Goal: Contribute content

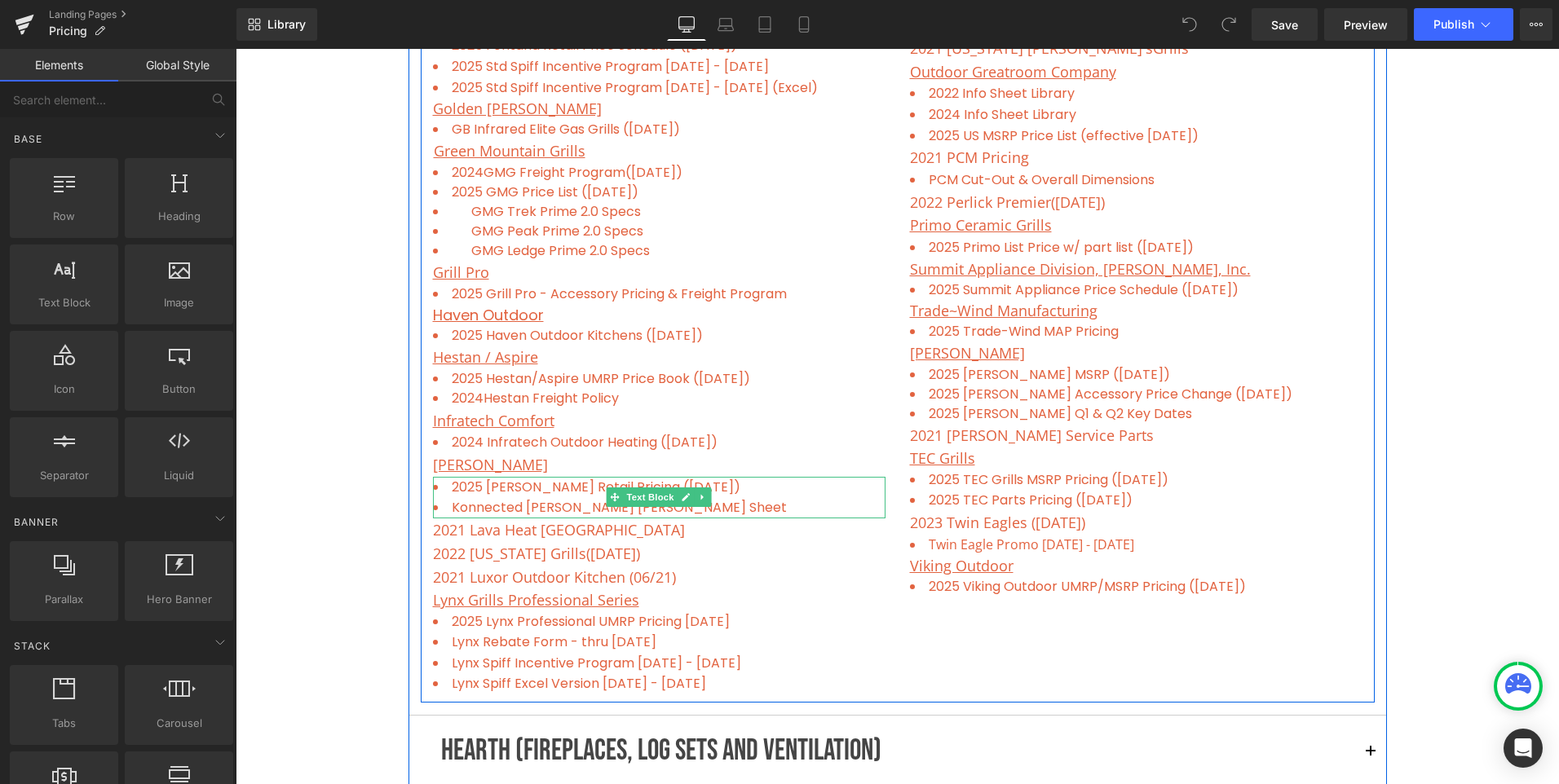
scroll to position [1223, 0]
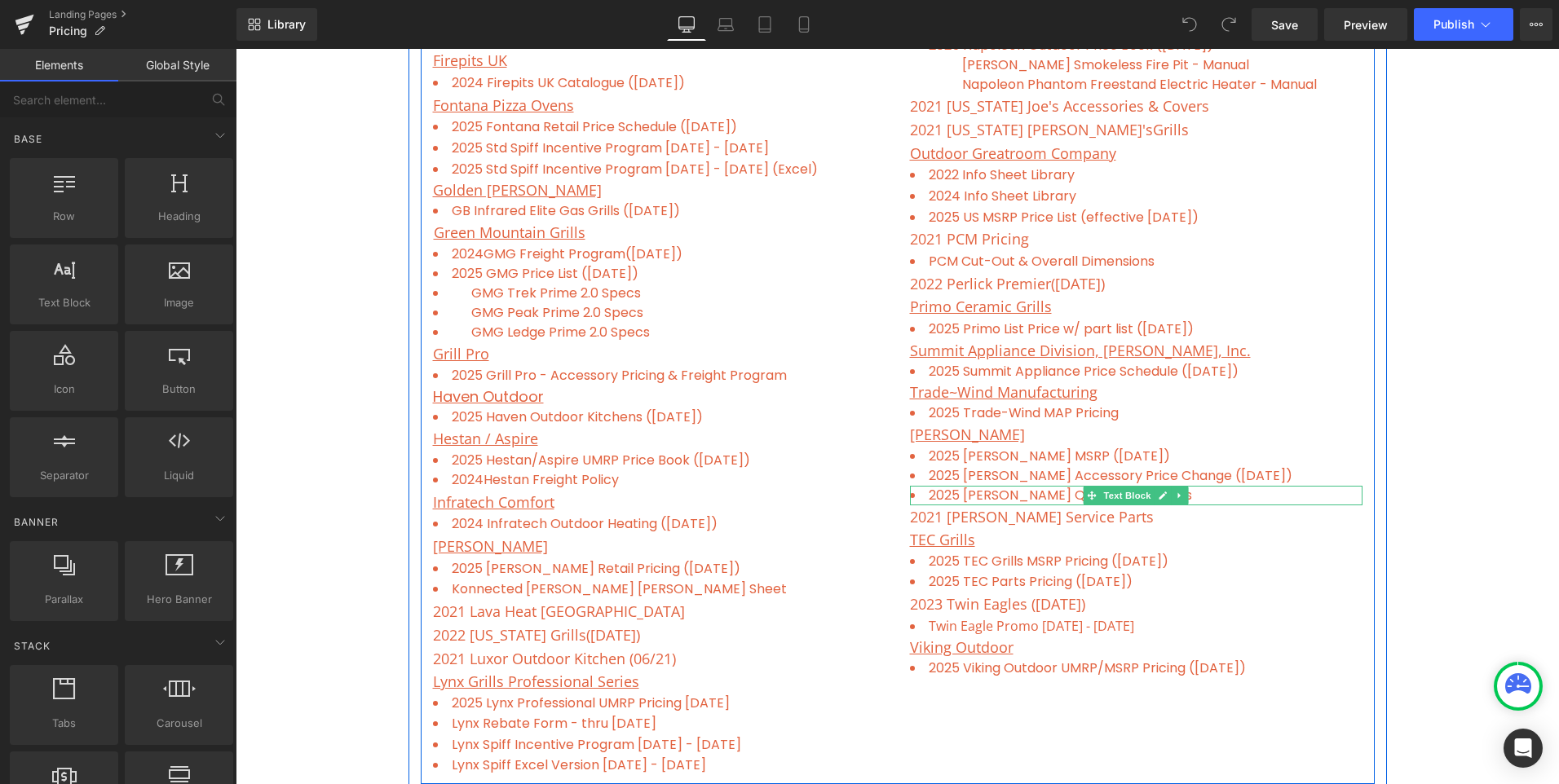
click at [1264, 494] on li "2025 [PERSON_NAME] Q1 & Q2 Key Dates" at bounding box center [1136, 495] width 452 height 20
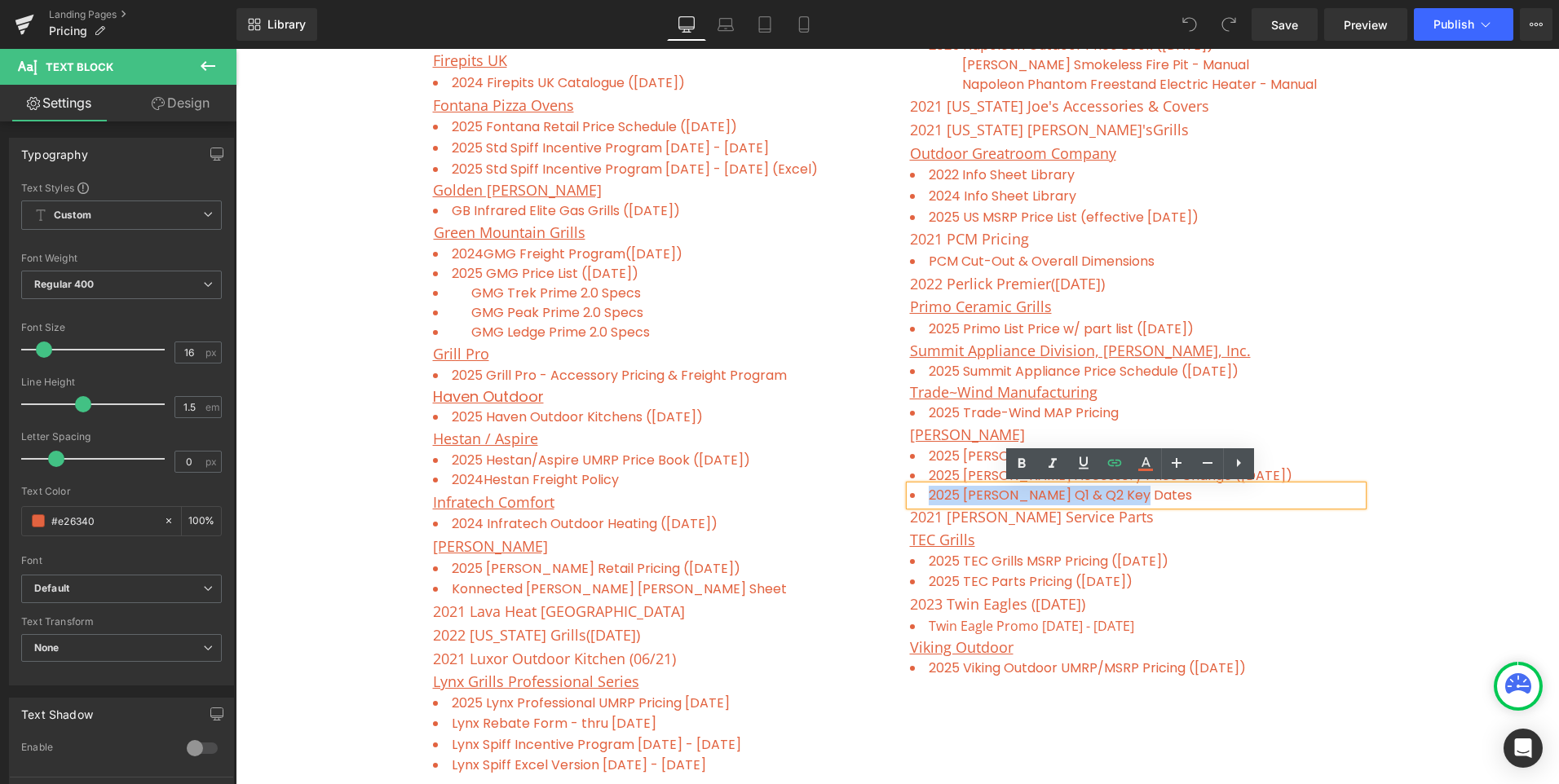
drag, startPoint x: 1234, startPoint y: 499, endPoint x: 918, endPoint y: 501, distance: 316.0
click at [918, 501] on li "2025 [PERSON_NAME] Q1 & Q2 Key Dates" at bounding box center [1136, 495] width 452 height 20
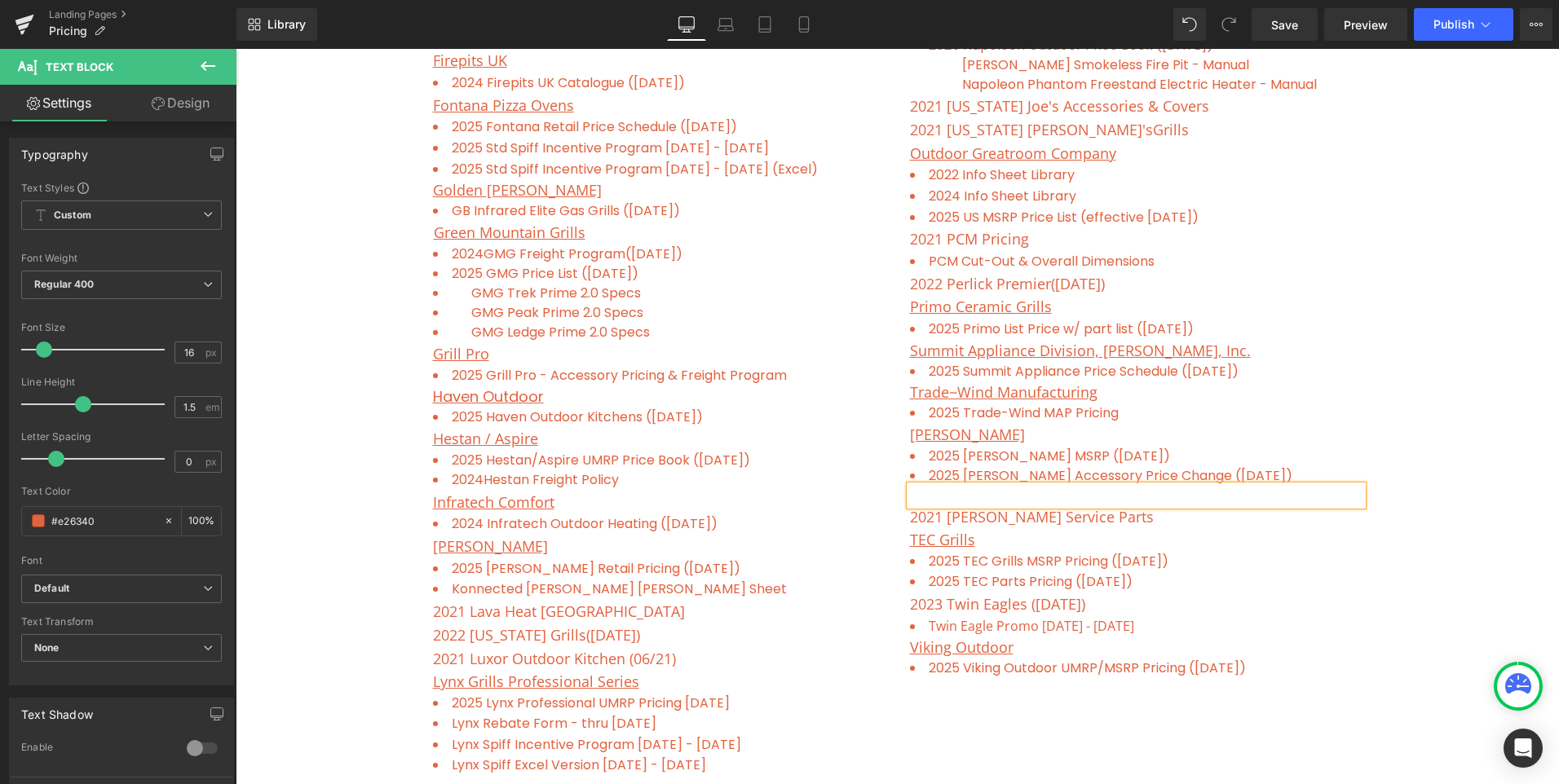
click at [931, 493] on ul at bounding box center [1136, 495] width 452 height 20
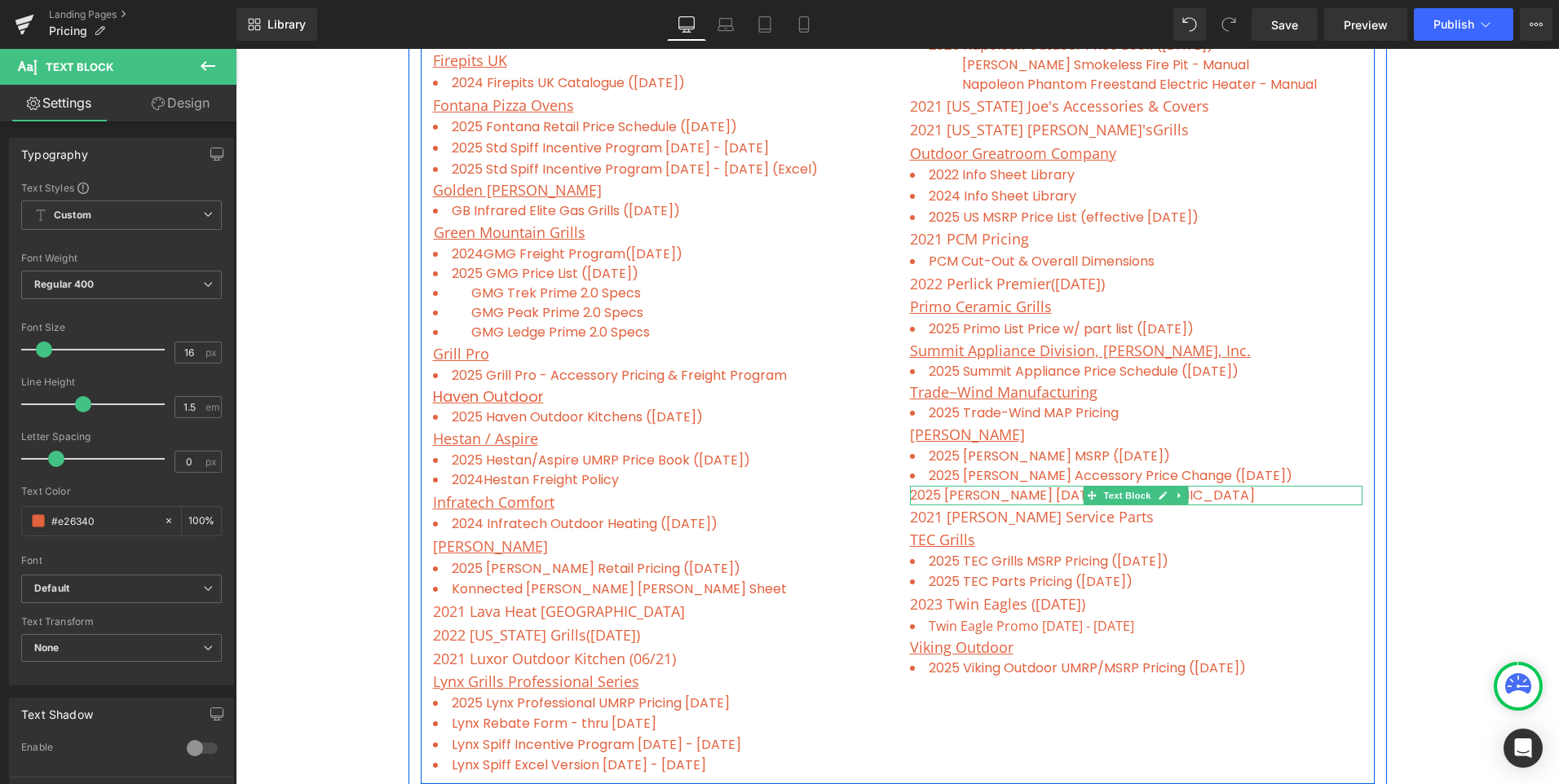
click at [1209, 494] on ul "2025 [PERSON_NAME] [DATE][DEMOGRAPHIC_DATA]" at bounding box center [1136, 495] width 452 height 20
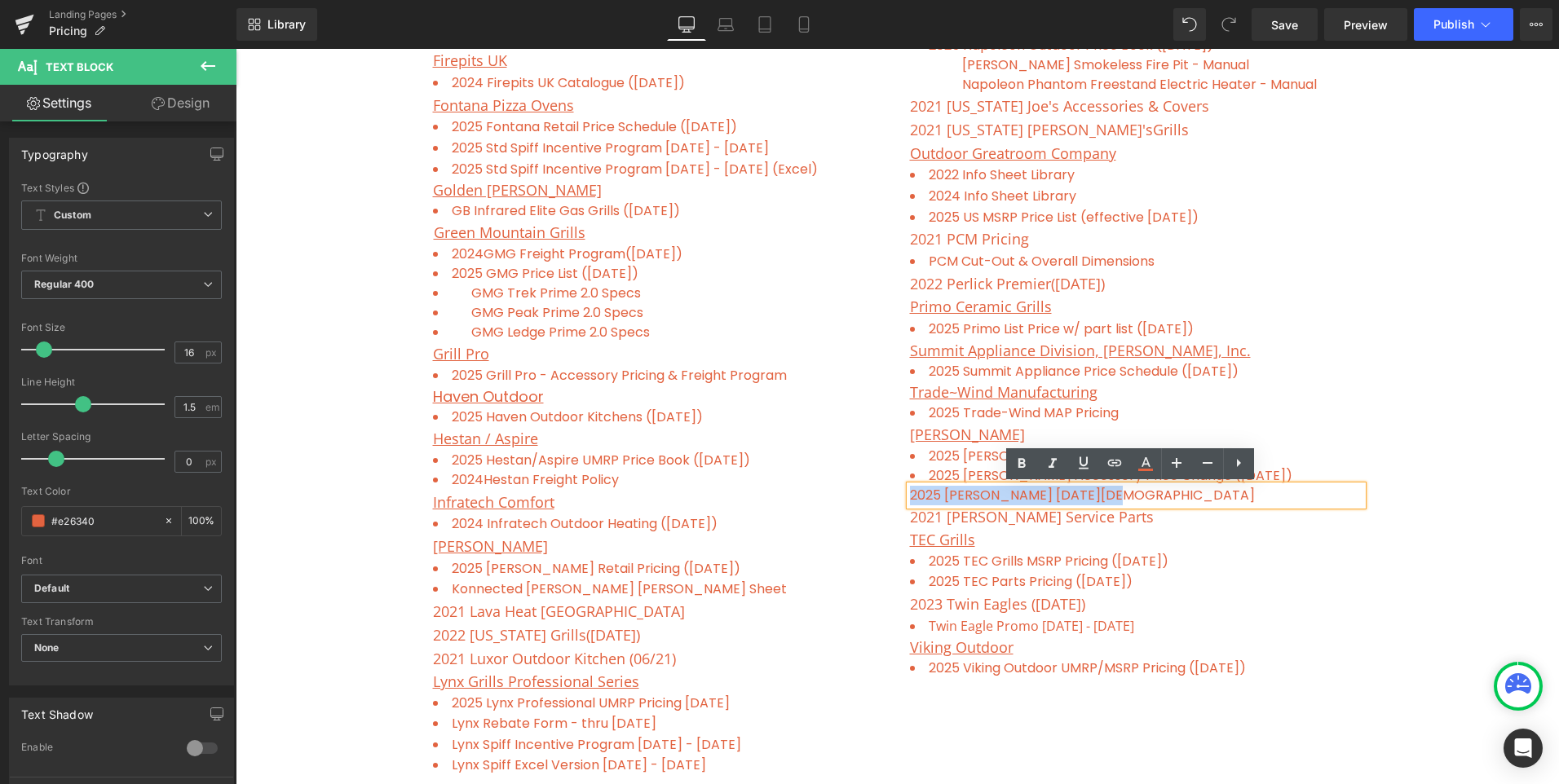
drag, startPoint x: 1184, startPoint y: 495, endPoint x: 906, endPoint y: 490, distance: 278.0
click at [910, 490] on ul "2025 [PERSON_NAME] [DATE][DEMOGRAPHIC_DATA]" at bounding box center [1136, 495] width 452 height 20
click at [1235, 459] on icon at bounding box center [1238, 462] width 20 height 20
click at [1240, 460] on icon at bounding box center [1238, 462] width 20 height 20
click at [1237, 464] on icon at bounding box center [1238, 462] width 3 height 9
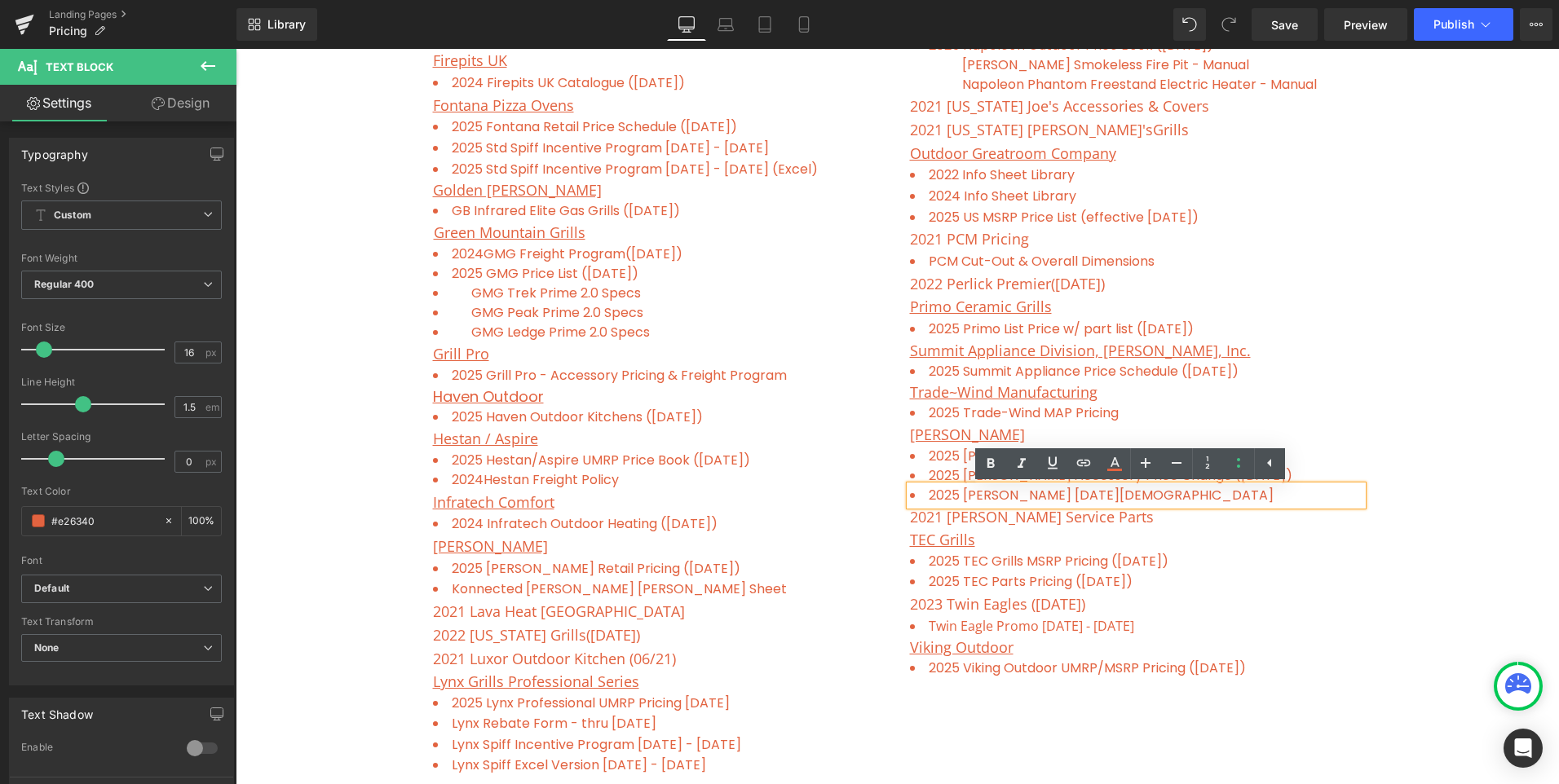
click at [1144, 494] on li "2025 [PERSON_NAME] [DATE][DEMOGRAPHIC_DATA]" at bounding box center [1136, 495] width 452 height 20
drag, startPoint x: 1156, startPoint y: 490, endPoint x: 926, endPoint y: 493, distance: 230.0
click at [926, 493] on li "2025 [PERSON_NAME] [DATE][DEMOGRAPHIC_DATA]" at bounding box center [1136, 495] width 452 height 20
click at [1082, 457] on icon at bounding box center [1083, 462] width 20 height 20
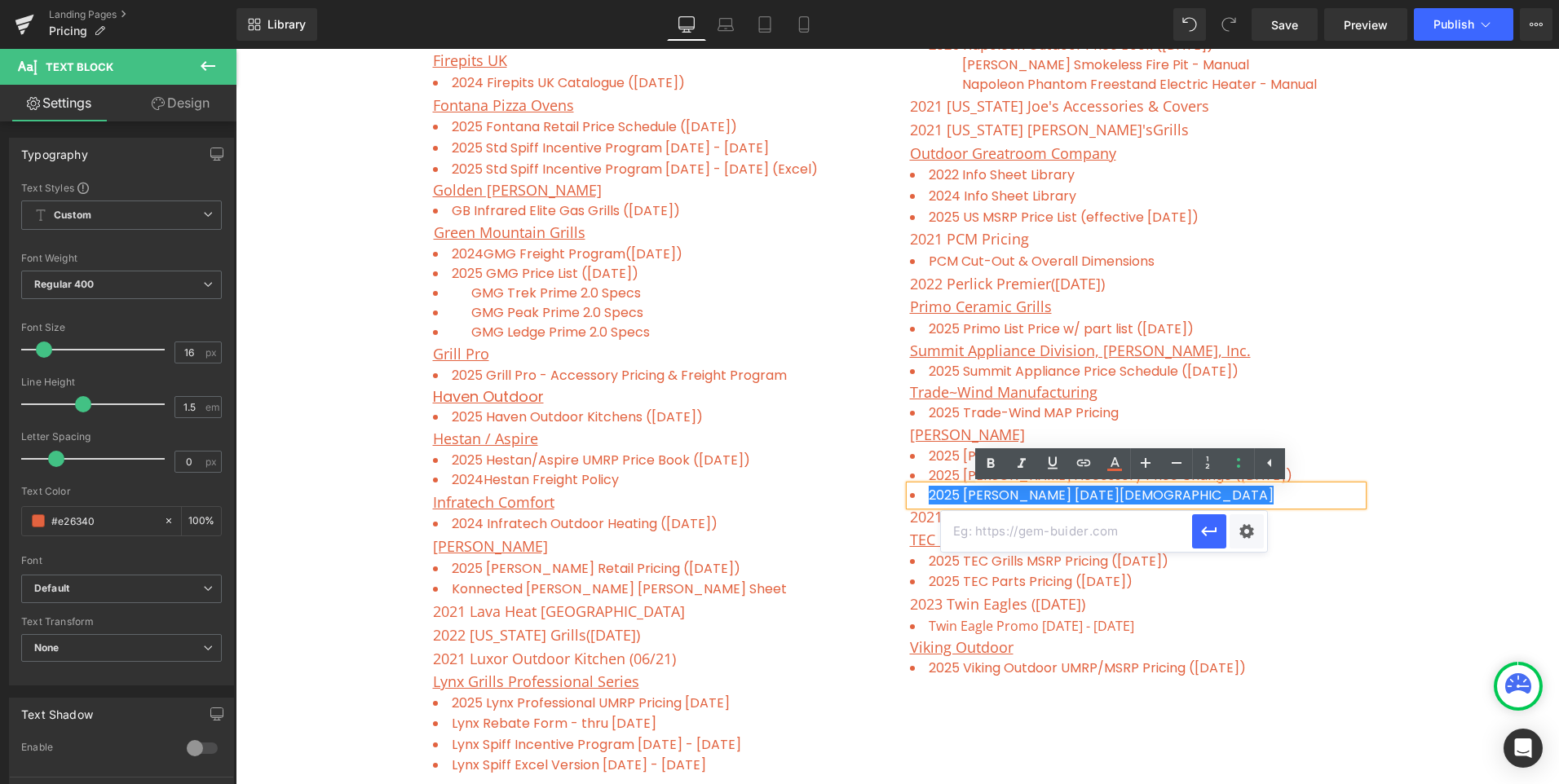
click at [1035, 521] on input "text" at bounding box center [1067, 531] width 251 height 40
paste input "[URL][DOMAIN_NAME]"
type input "[URL][DOMAIN_NAME]"
click at [1201, 527] on icon "button" at bounding box center [1209, 531] width 20 height 20
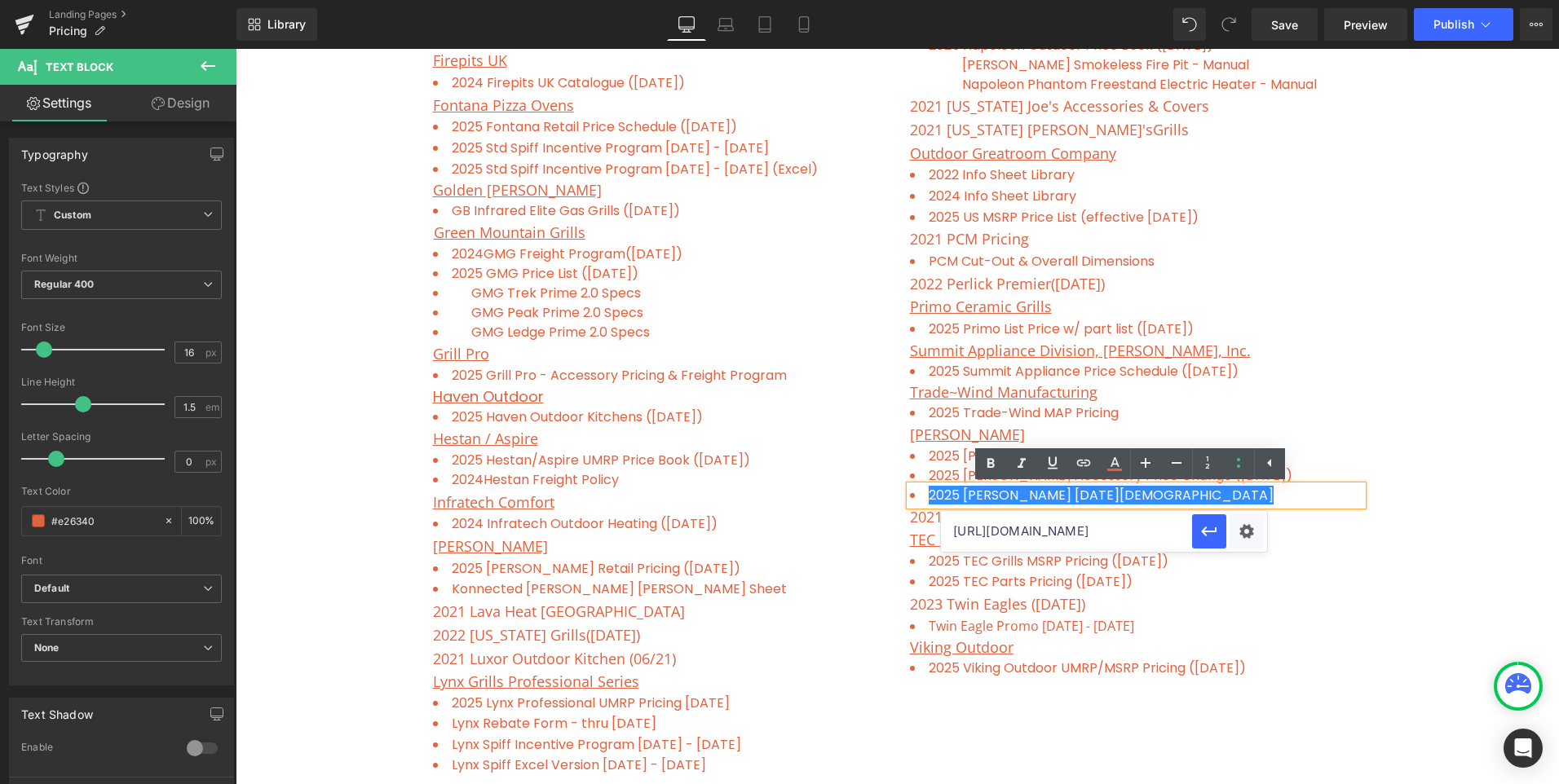
scroll to position [0, 0]
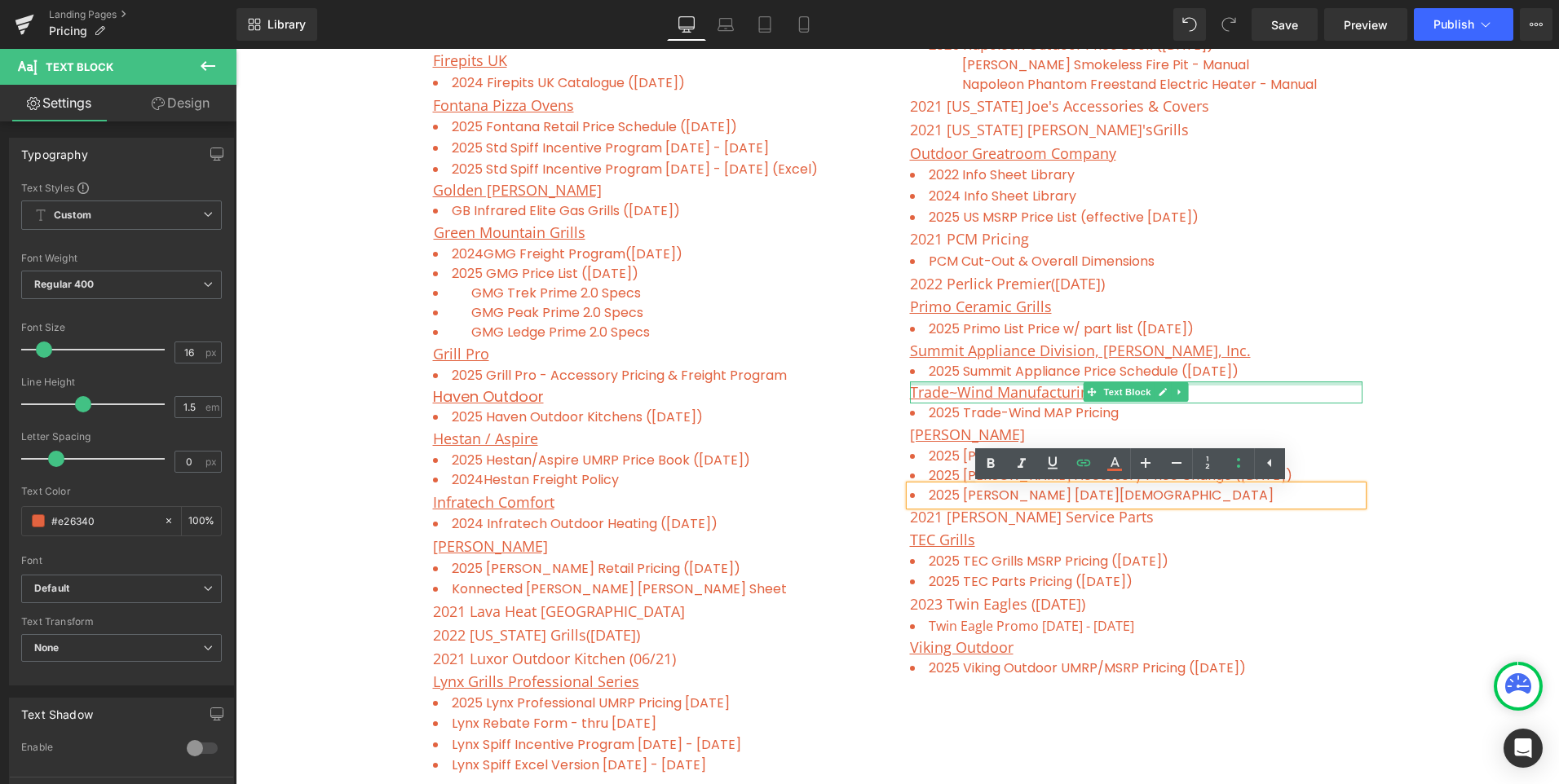
click at [1340, 383] on div at bounding box center [1136, 384] width 452 height 4
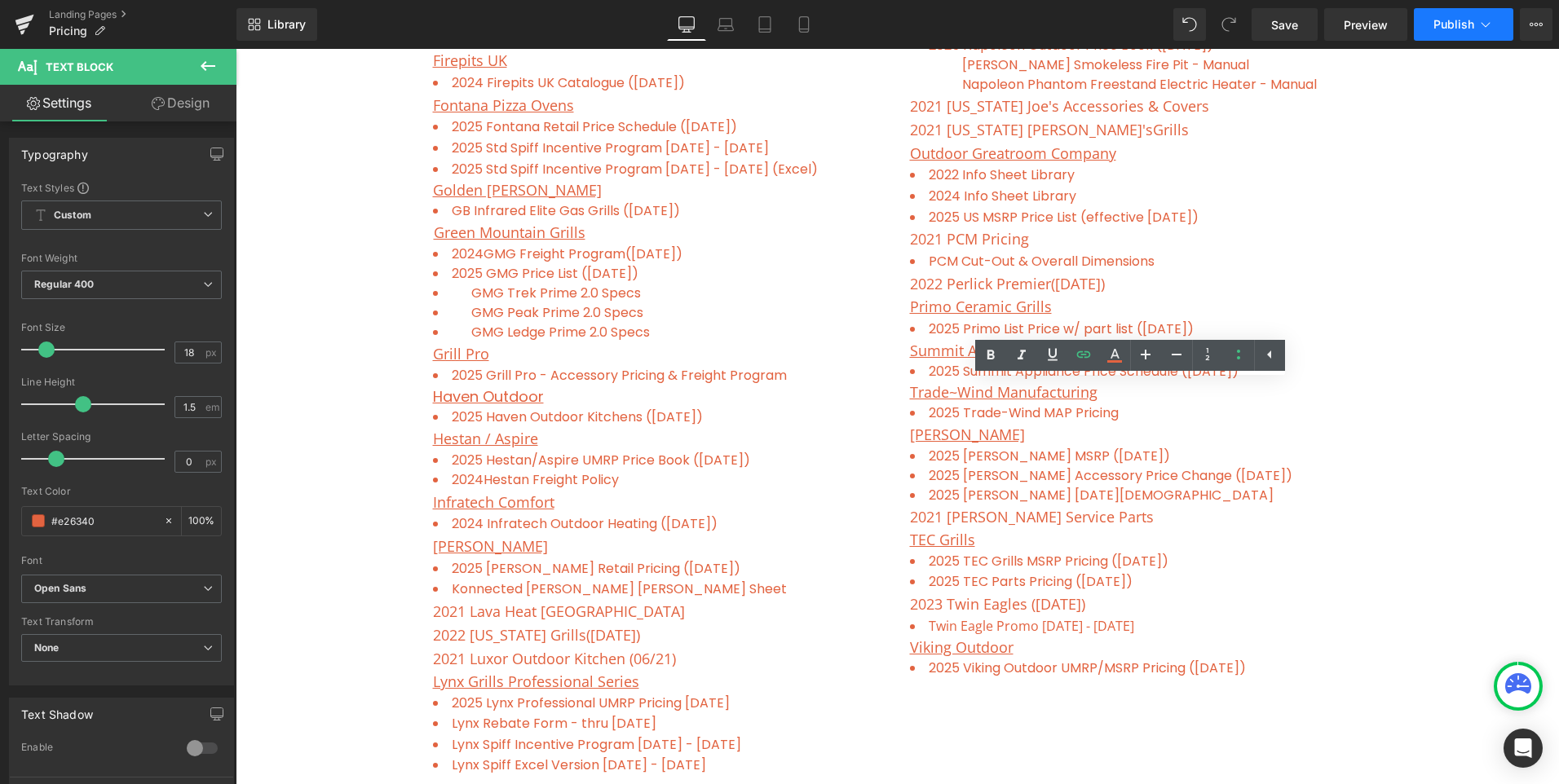
click at [1449, 16] on button "Publish" at bounding box center [1463, 24] width 99 height 33
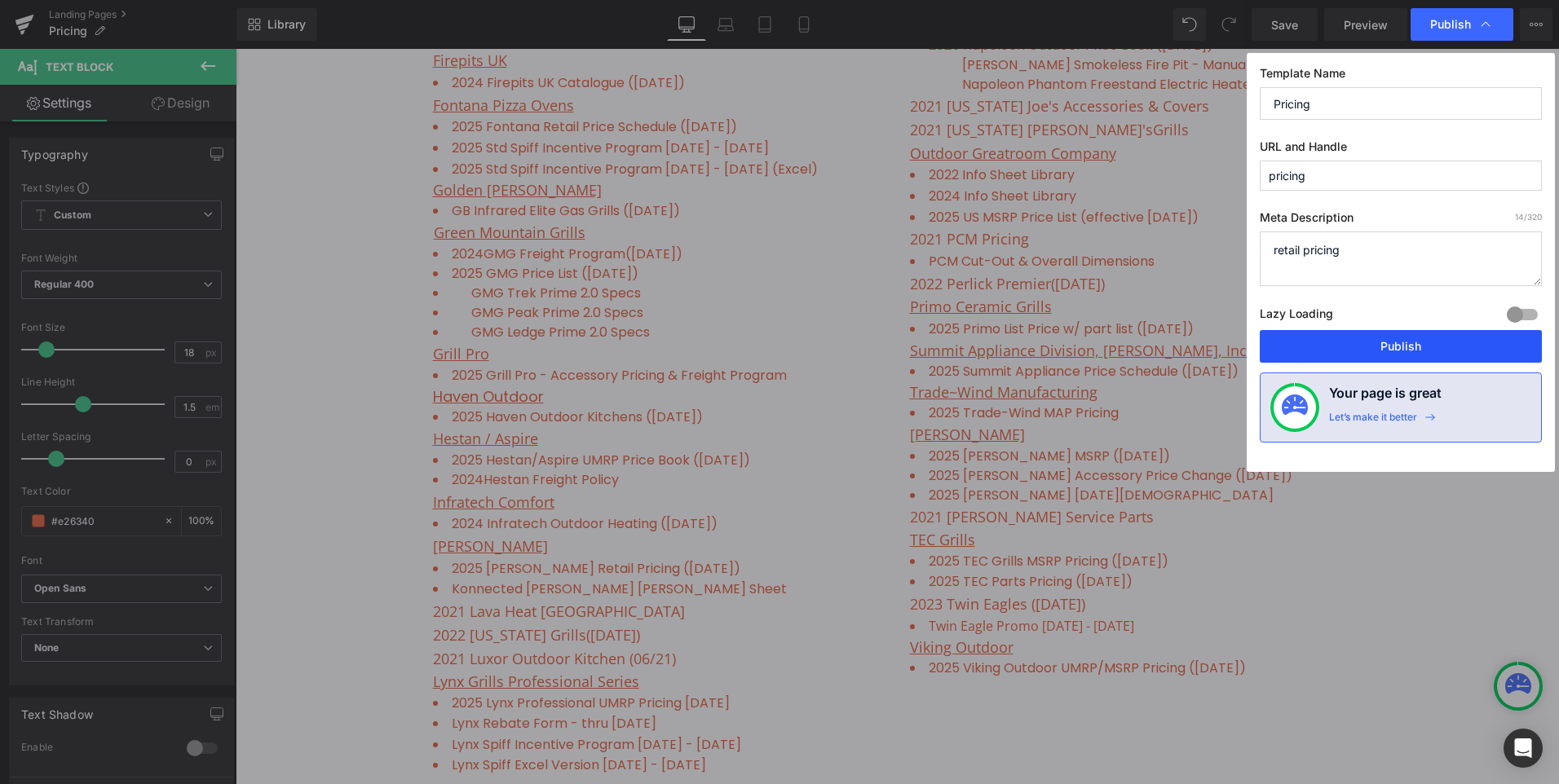
drag, startPoint x: 1416, startPoint y: 353, endPoint x: 1142, endPoint y: 341, distance: 274.3
click at [1416, 353] on button "Publish" at bounding box center [1400, 346] width 282 height 33
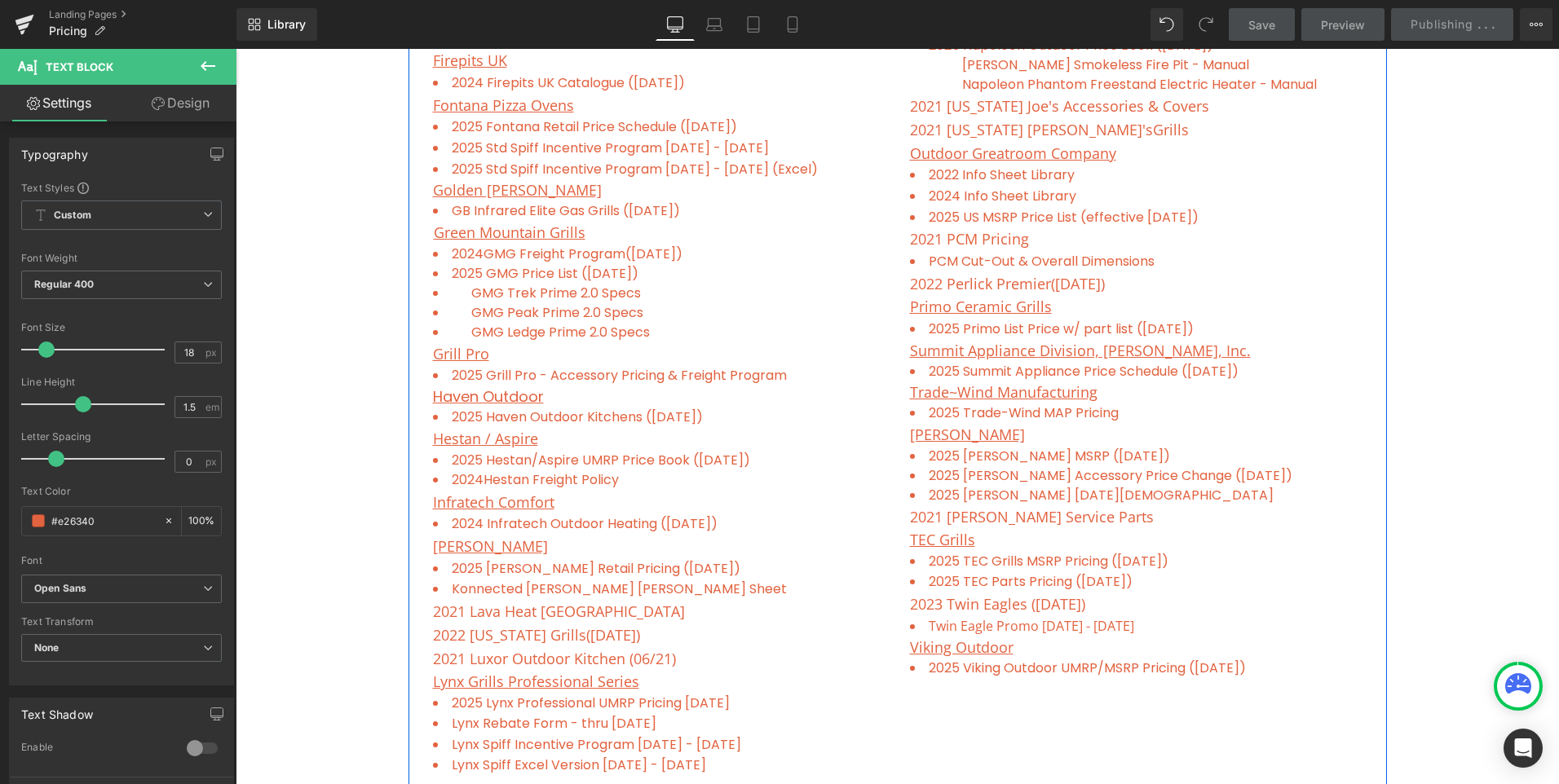
click at [1374, 393] on article "Alfresco Grills Text Block 2025 Alfresco Grills ([DATE]) Text Block 2021 [MEDIC…" at bounding box center [897, 102] width 978 height 1390
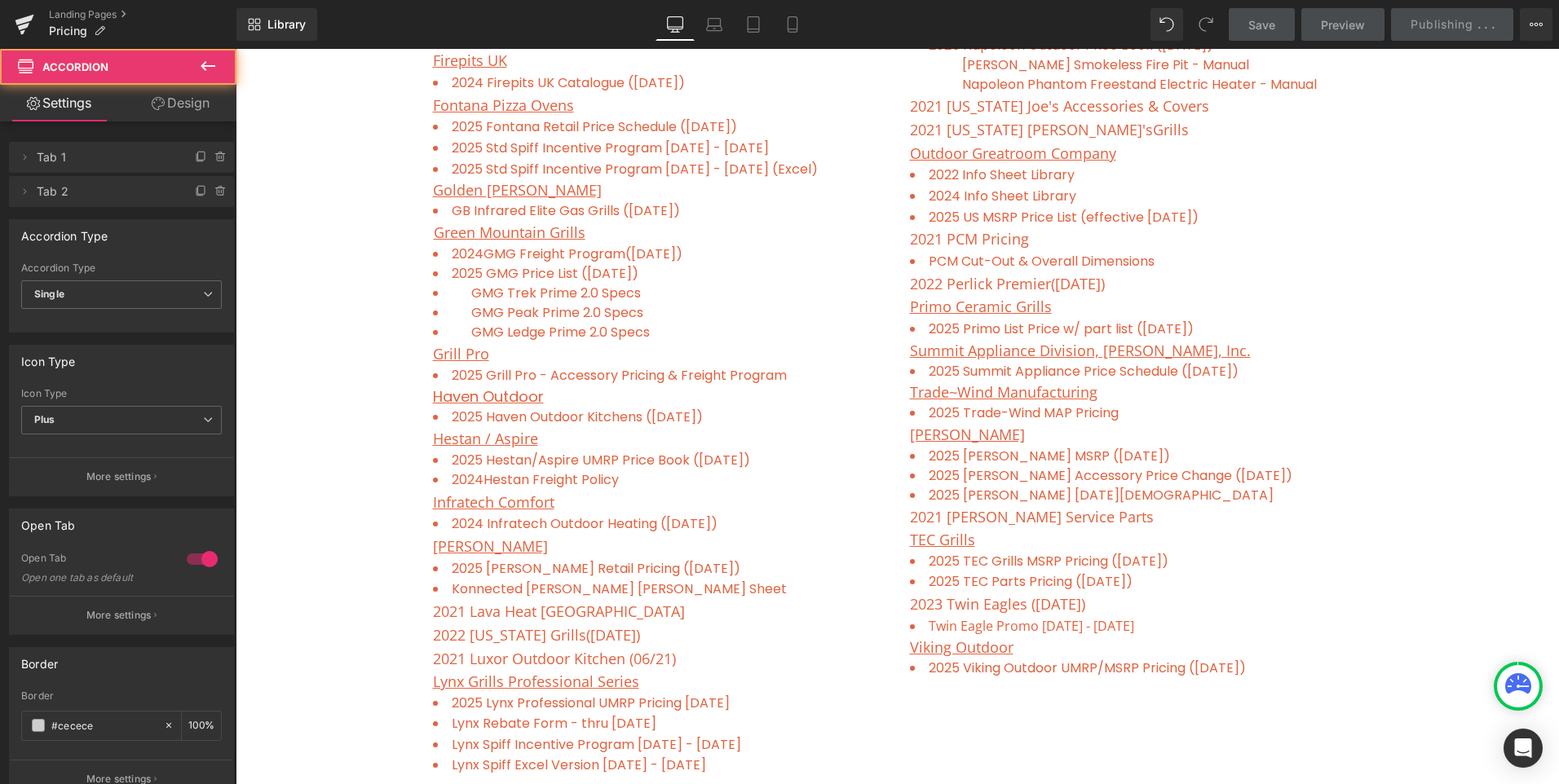
click at [1415, 386] on div "Freight Program ( updated on [DATE] ) Contractor Discount List Text Block Row P…" at bounding box center [897, 164] width 1324 height 1905
